Goal: Information Seeking & Learning: Check status

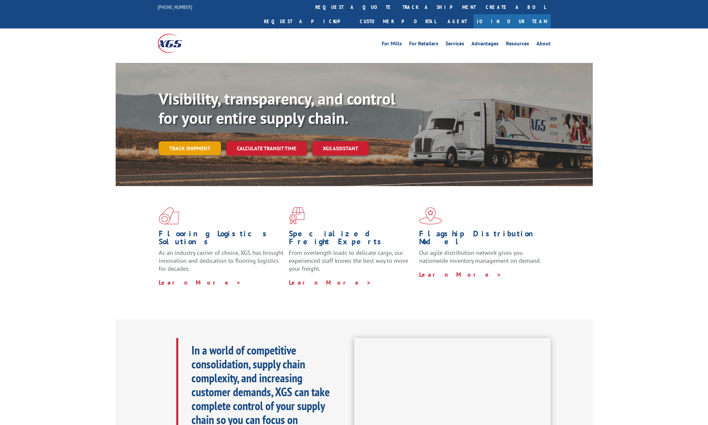
click at [201, 141] on link "Track shipment" at bounding box center [190, 148] width 62 height 14
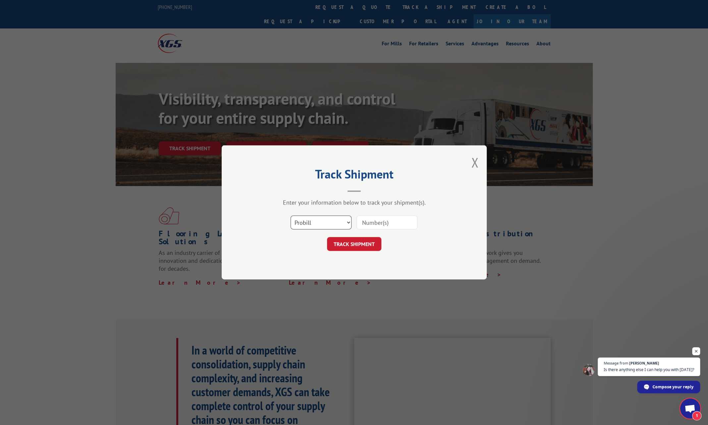
scroll to position [111, 0]
click at [331, 220] on select "Select category... Probill BOL PO" at bounding box center [321, 223] width 61 height 14
select select "bol"
click at [291, 216] on select "Select category... Probill BOL PO" at bounding box center [321, 223] width 61 height 14
click at [385, 223] on input at bounding box center [386, 223] width 61 height 14
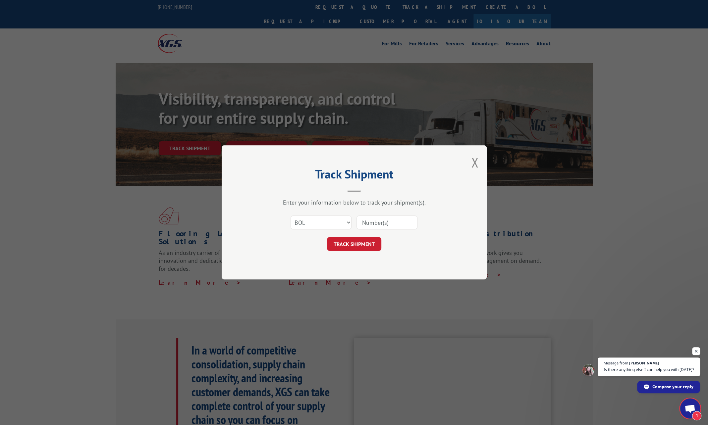
paste input "1010610"
type input "1010610"
click at [358, 244] on button "TRACK SHIPMENT" at bounding box center [354, 245] width 54 height 14
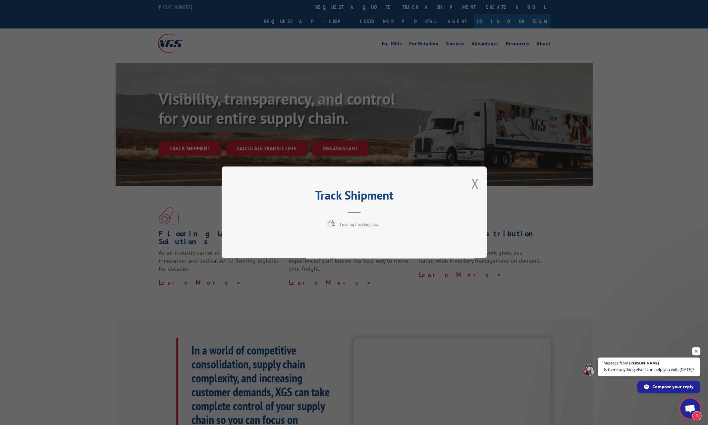
click at [695, 350] on span "Open chat" at bounding box center [696, 352] width 8 height 8
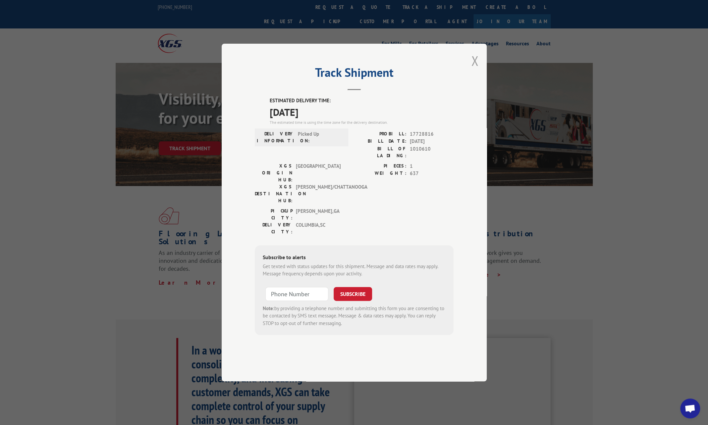
click at [474, 70] on button "Close modal" at bounding box center [474, 61] width 7 height 18
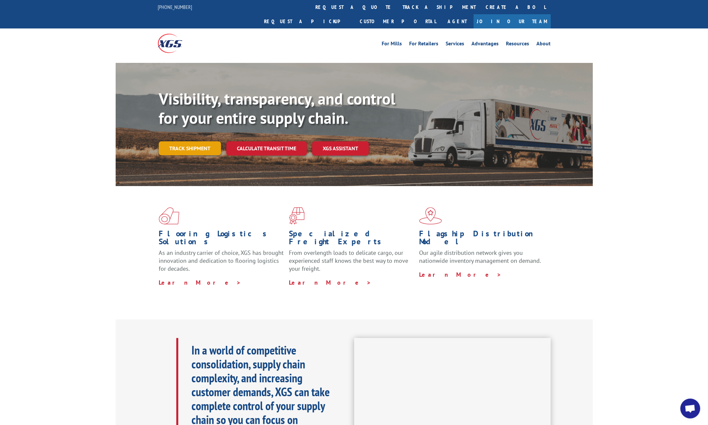
click at [198, 141] on link "Track shipment" at bounding box center [190, 148] width 62 height 14
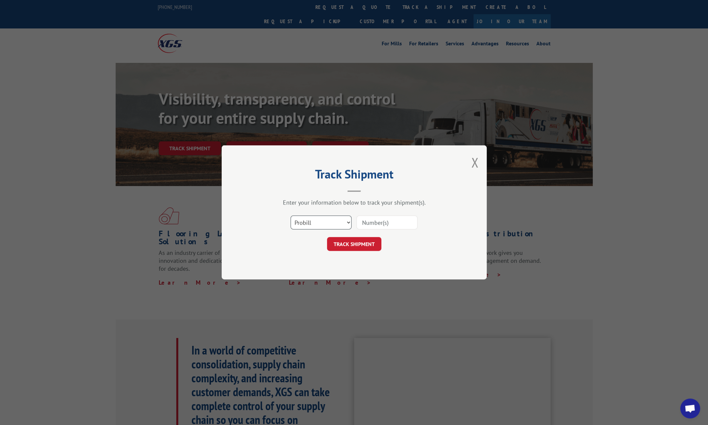
click at [334, 224] on select "Select category... Probill BOL PO" at bounding box center [321, 223] width 61 height 14
select select "bol"
click at [291, 216] on select "Select category... Probill BOL PO" at bounding box center [321, 223] width 61 height 14
click at [369, 227] on input at bounding box center [386, 223] width 61 height 14
paste input "1010610"
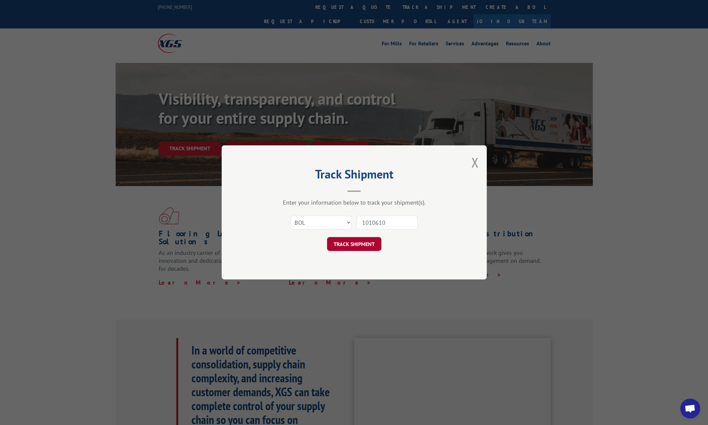
type input "1010610"
click at [355, 244] on button "TRACK SHIPMENT" at bounding box center [354, 245] width 54 height 14
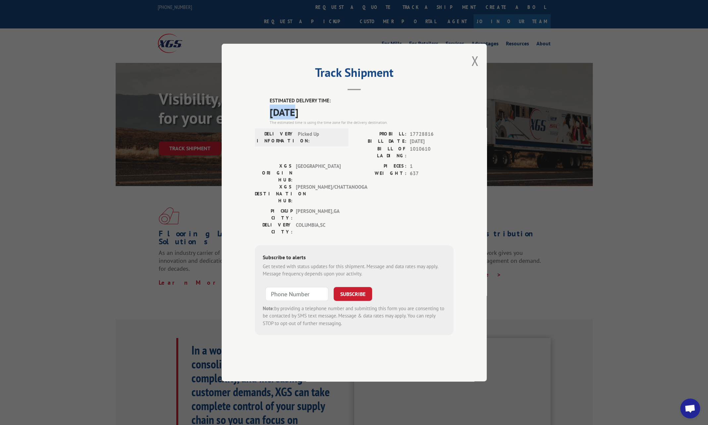
drag, startPoint x: 270, startPoint y: 131, endPoint x: 296, endPoint y: 130, distance: 25.2
click at [296, 120] on span "[DATE]" at bounding box center [362, 112] width 184 height 15
copy span "10/17"
click at [474, 70] on button "Close modal" at bounding box center [474, 61] width 7 height 18
